Goal: Browse casually

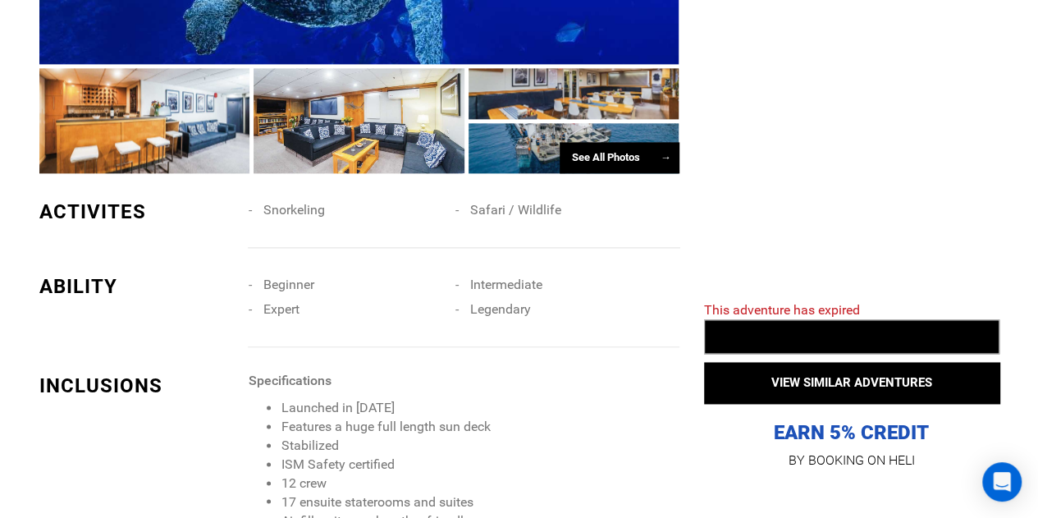
scroll to position [902, 0]
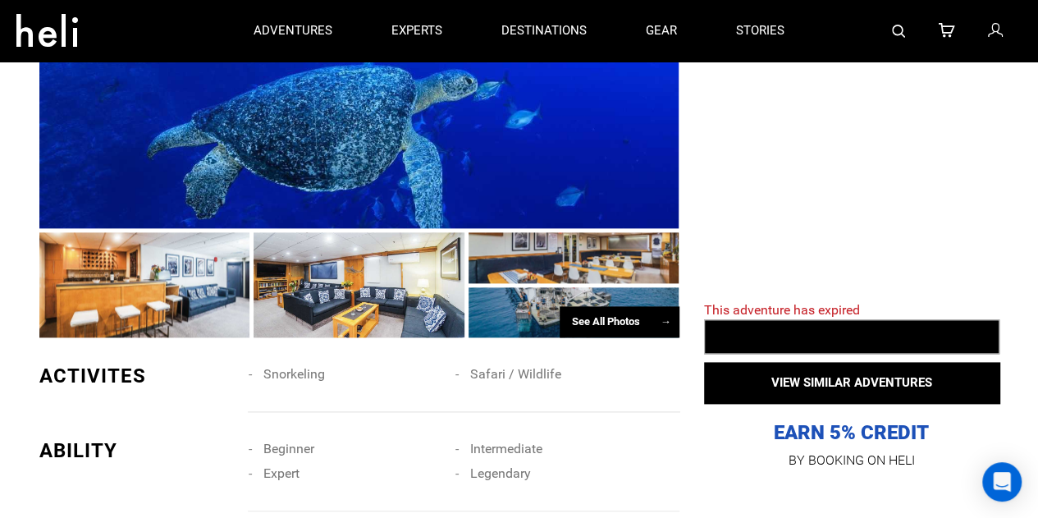
click at [591, 287] on div at bounding box center [573, 312] width 211 height 50
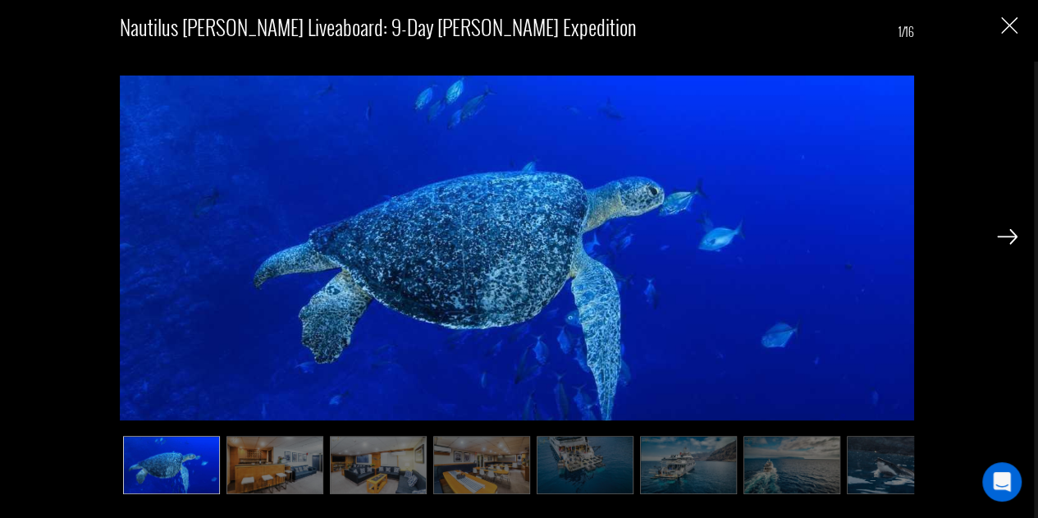
click at [890, 478] on img at bounding box center [895, 465] width 97 height 58
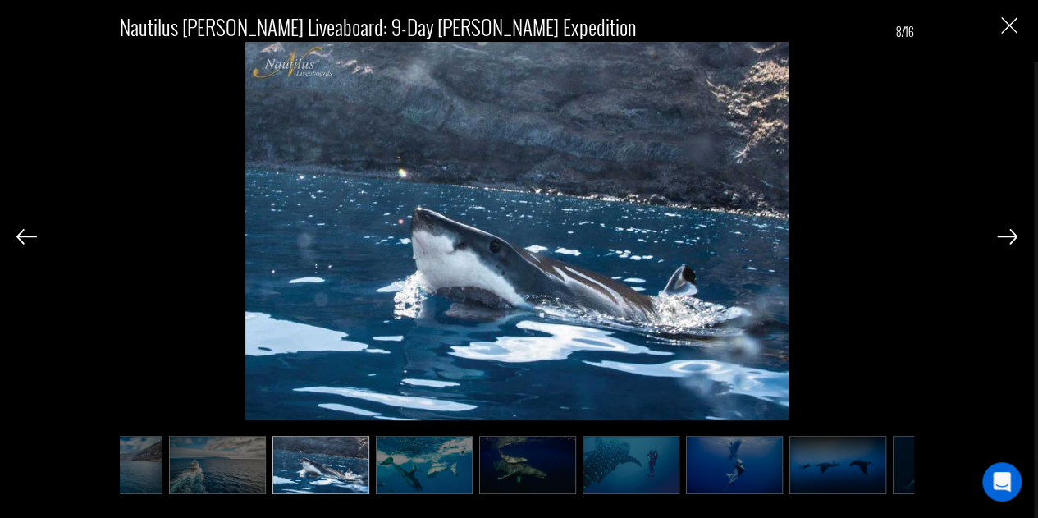
click at [863, 474] on img at bounding box center [837, 465] width 97 height 58
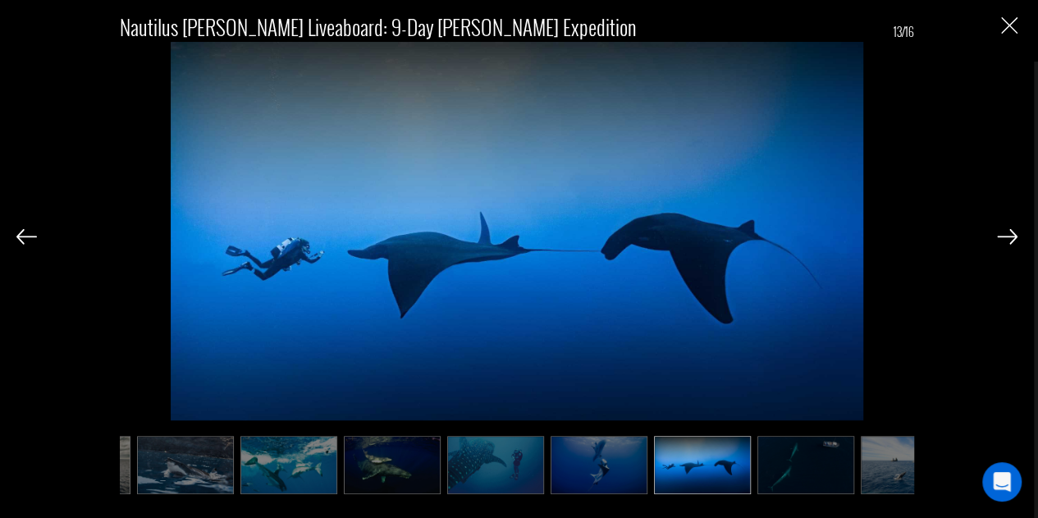
scroll to position [0, 860]
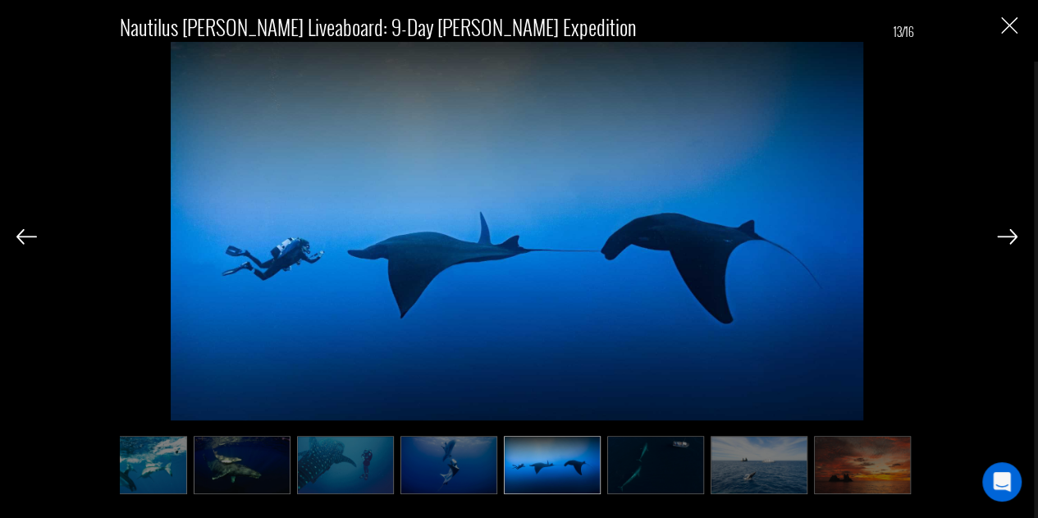
click at [865, 474] on img at bounding box center [862, 465] width 97 height 58
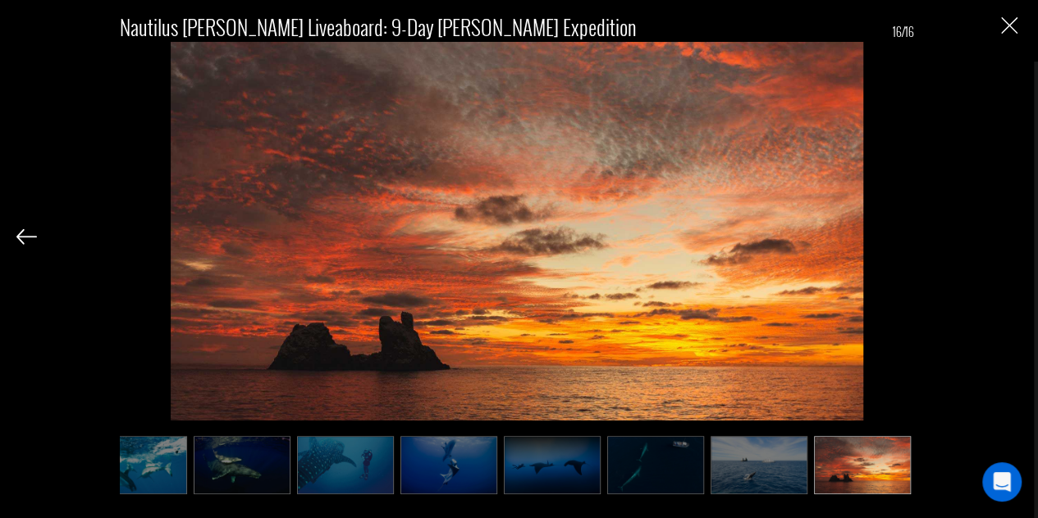
click at [881, 472] on img at bounding box center [862, 465] width 97 height 58
click at [1005, 34] on img "Close" at bounding box center [1009, 25] width 16 height 16
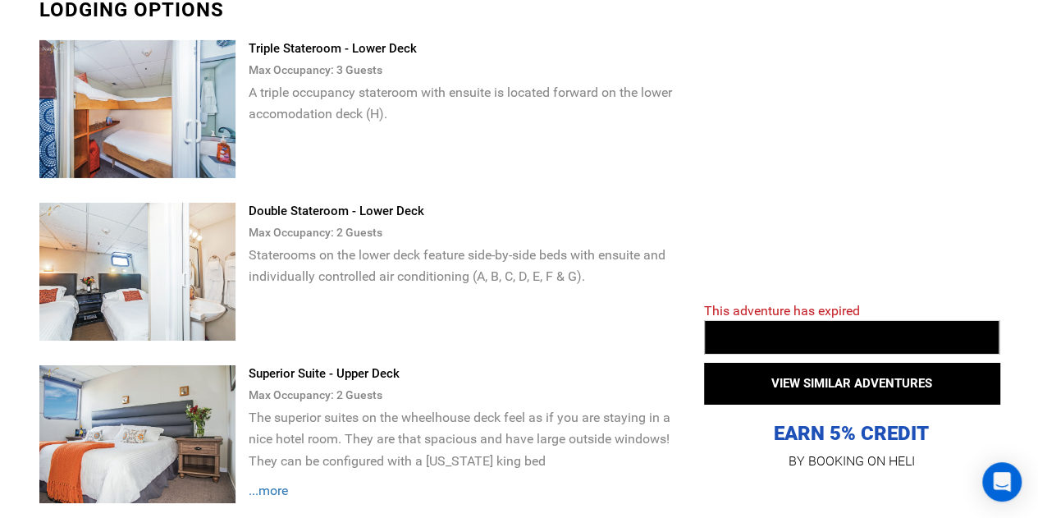
scroll to position [2953, 0]
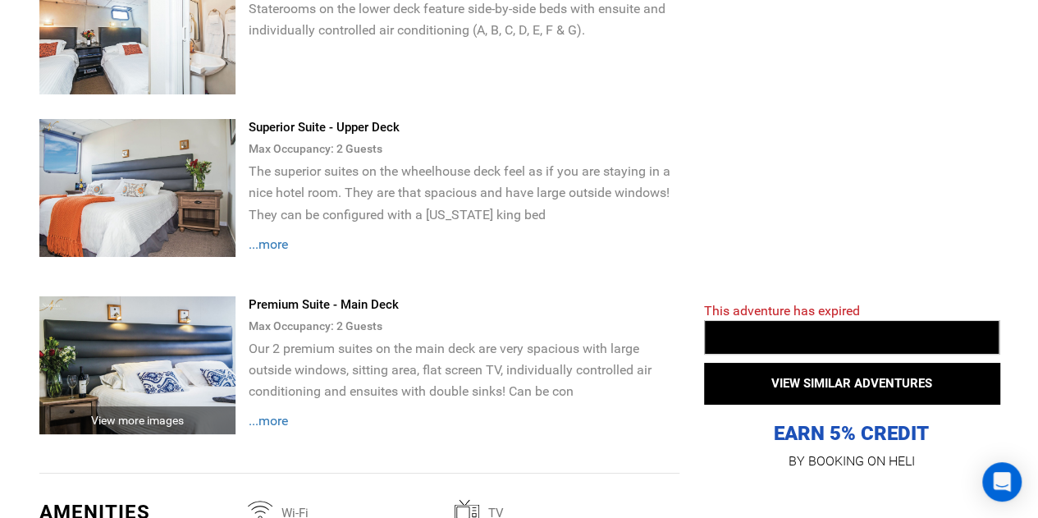
click at [116, 129] on img at bounding box center [137, 188] width 197 height 138
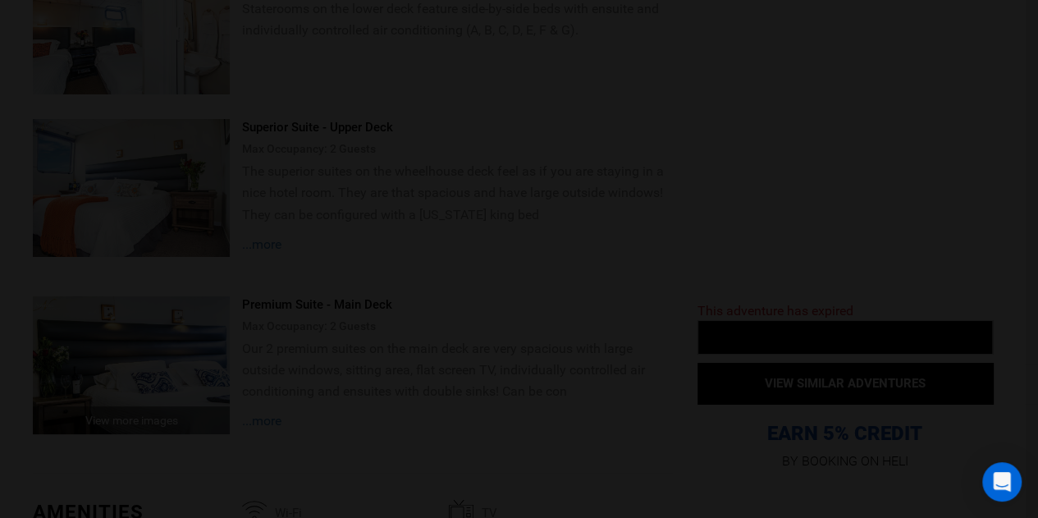
scroll to position [0, 0]
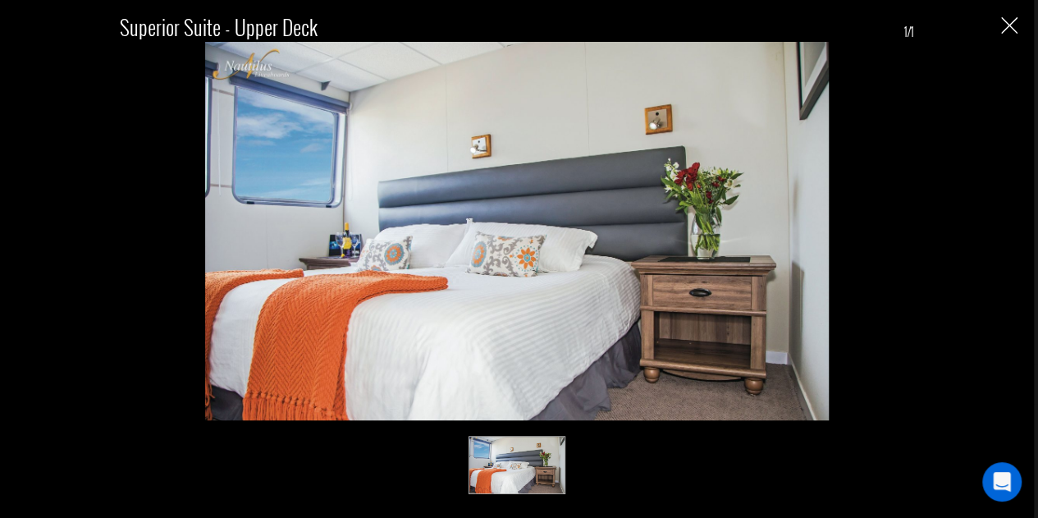
click at [1016, 25] on img "Close" at bounding box center [1009, 25] width 16 height 16
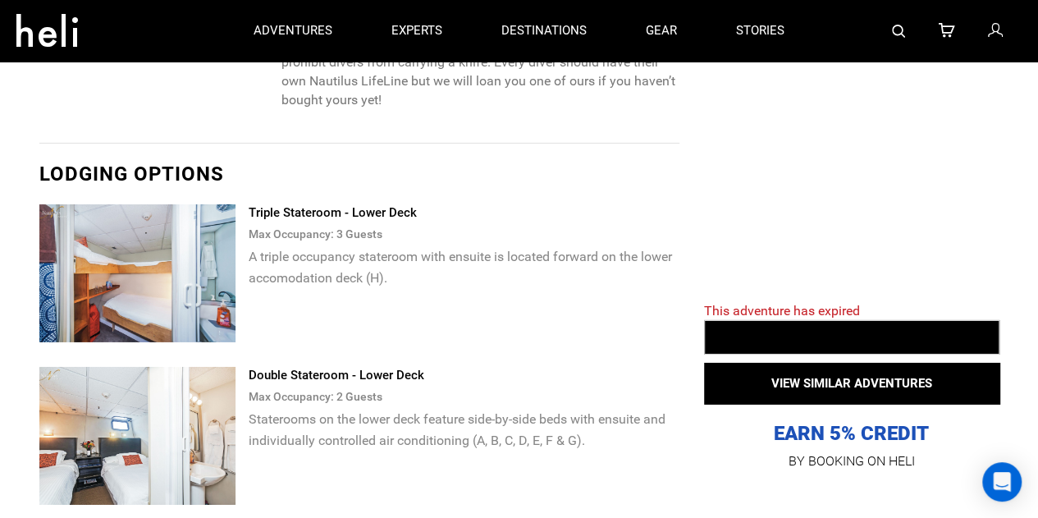
scroll to position [2461, 0]
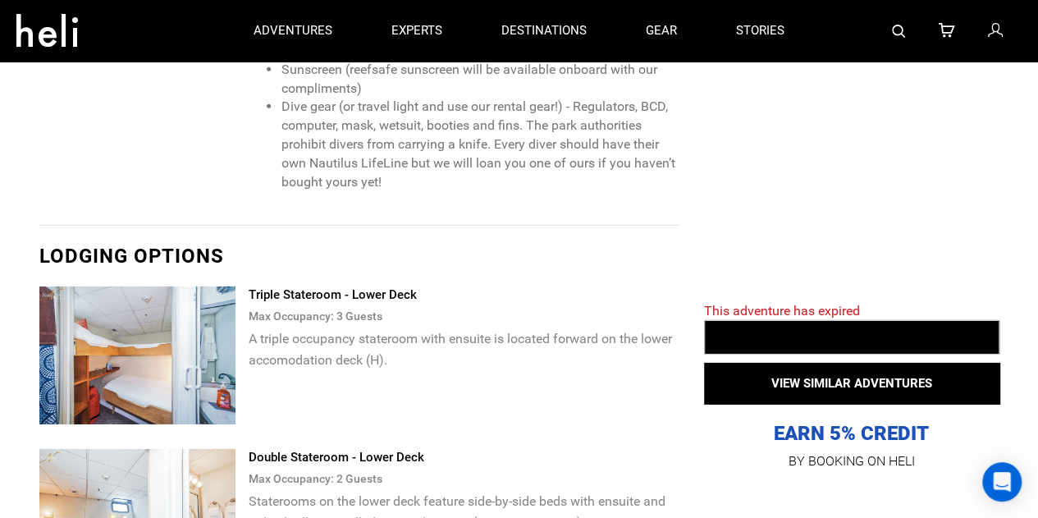
click at [148, 287] on img at bounding box center [137, 355] width 197 height 138
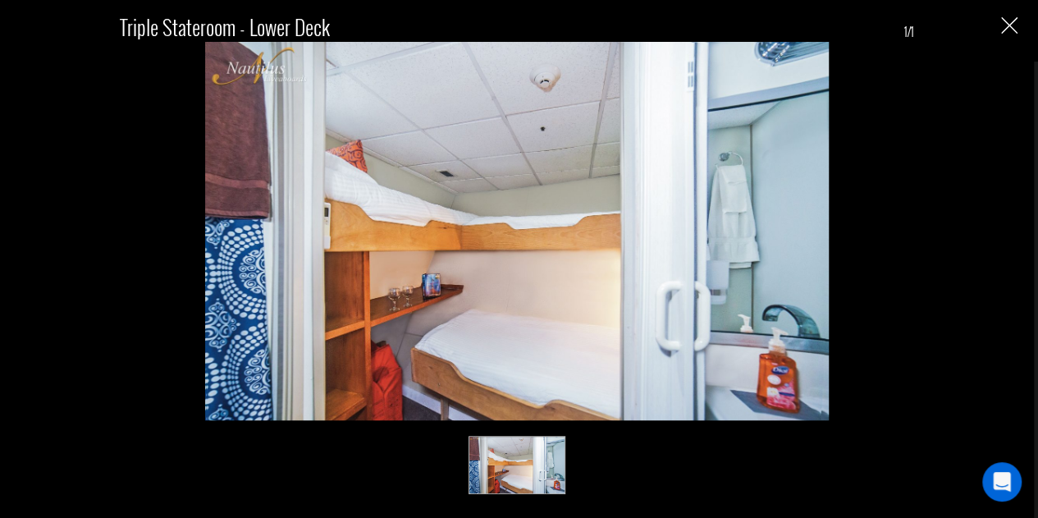
click at [939, 135] on div "Triple Stateroom - Lower Deck 1/1" at bounding box center [516, 245] width 1001 height 491
click at [998, 26] on div "Triple Stateroom - Lower Deck 1/1" at bounding box center [516, 245] width 1001 height 491
click at [1034, 27] on div "Triple Stateroom - Lower Deck 1/1" at bounding box center [519, 259] width 1038 height 518
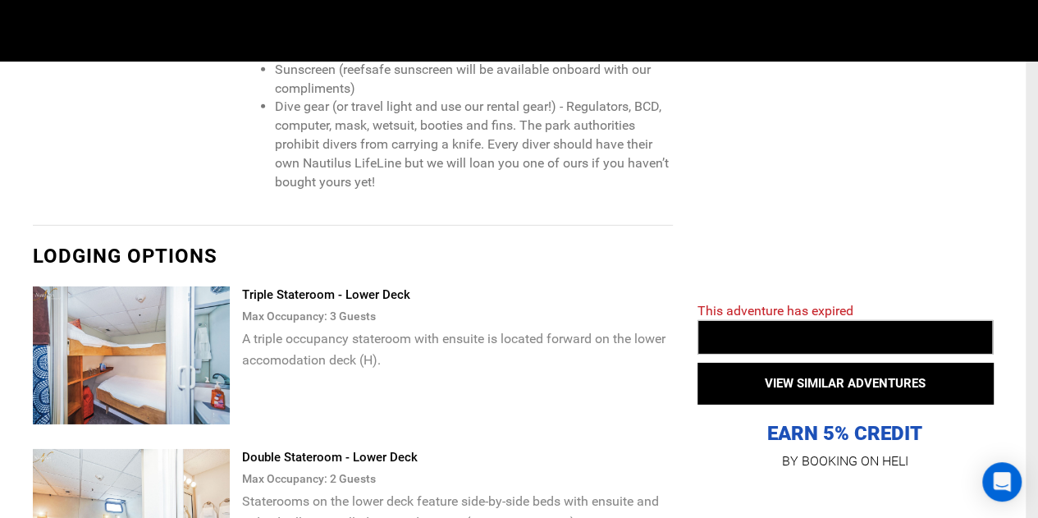
click at [1012, 30] on div at bounding box center [911, 31] width 203 height 62
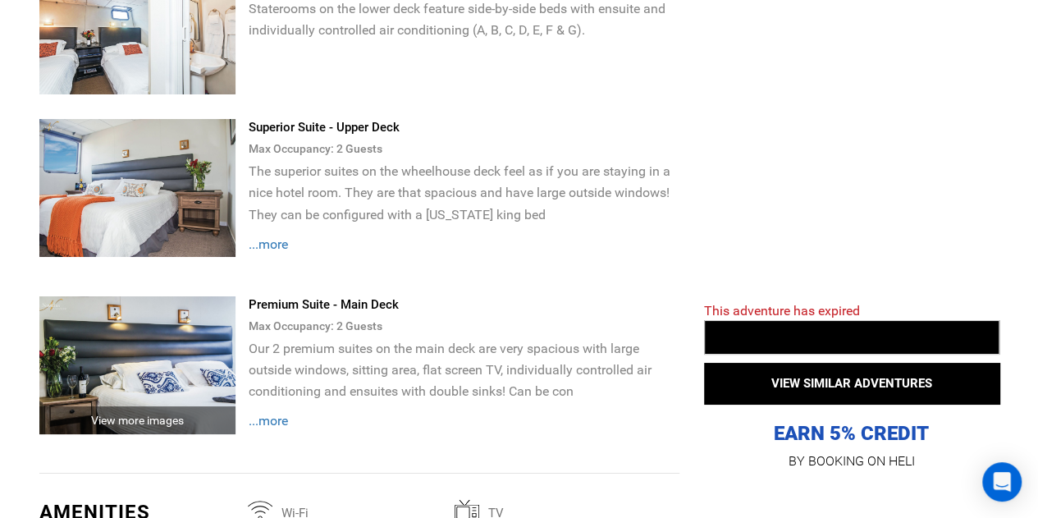
scroll to position [2789, 0]
